Goal: Information Seeking & Learning: Learn about a topic

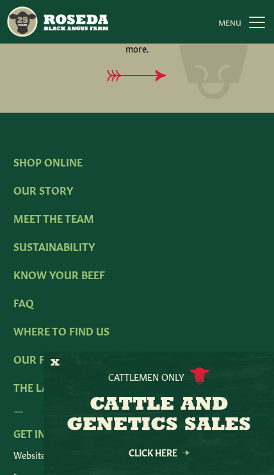
scroll to position [2192, 0]
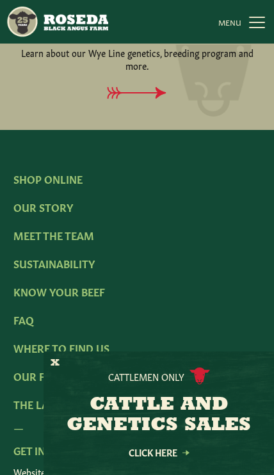
click at [54, 208] on link "Our Story" at bounding box center [43, 207] width 60 height 14
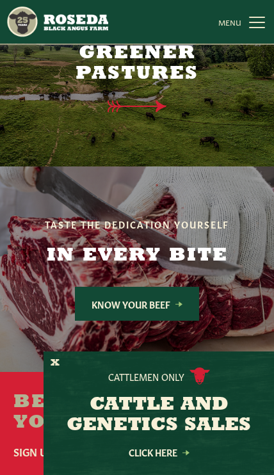
scroll to position [3442, 0]
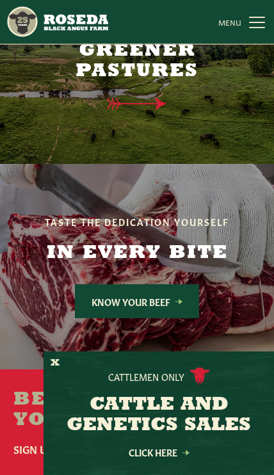
click at [181, 299] on icon at bounding box center [178, 301] width 7 height 5
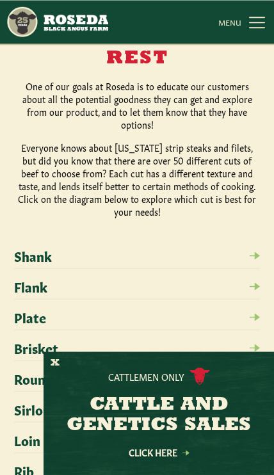
scroll to position [1651, 0]
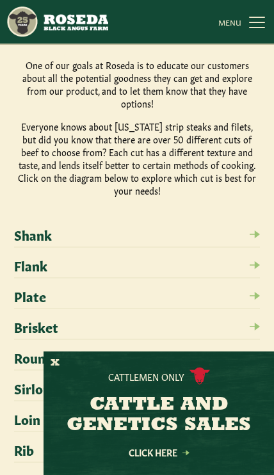
click at [259, 231] on ul "Shank Flank Plate [GEOGRAPHIC_DATA] Round" at bounding box center [137, 360] width 246 height 266
click at [259, 258] on link "Flank" at bounding box center [137, 268] width 246 height 20
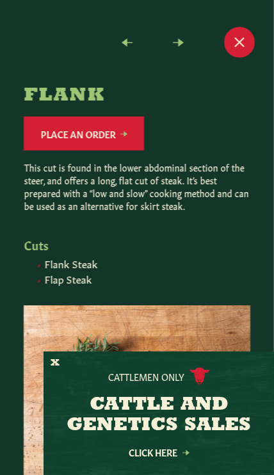
scroll to position [2313, 0]
click at [54, 370] on button "X" at bounding box center [55, 363] width 9 height 13
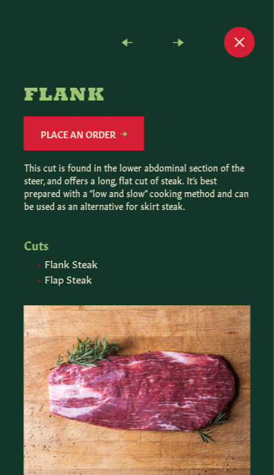
scroll to position [2412, 0]
click at [242, 41] on span "Close modal" at bounding box center [239, 42] width 31 height 31
click at [243, 53] on span "Close modal" at bounding box center [239, 42] width 31 height 31
click at [245, 40] on span "Close modal" at bounding box center [239, 42] width 31 height 31
click at [94, 217] on div "This cut is found in the lower abdominal section of the steer, and offers a lon…" at bounding box center [137, 223] width 226 height 124
